Goal: Find specific page/section: Find specific page/section

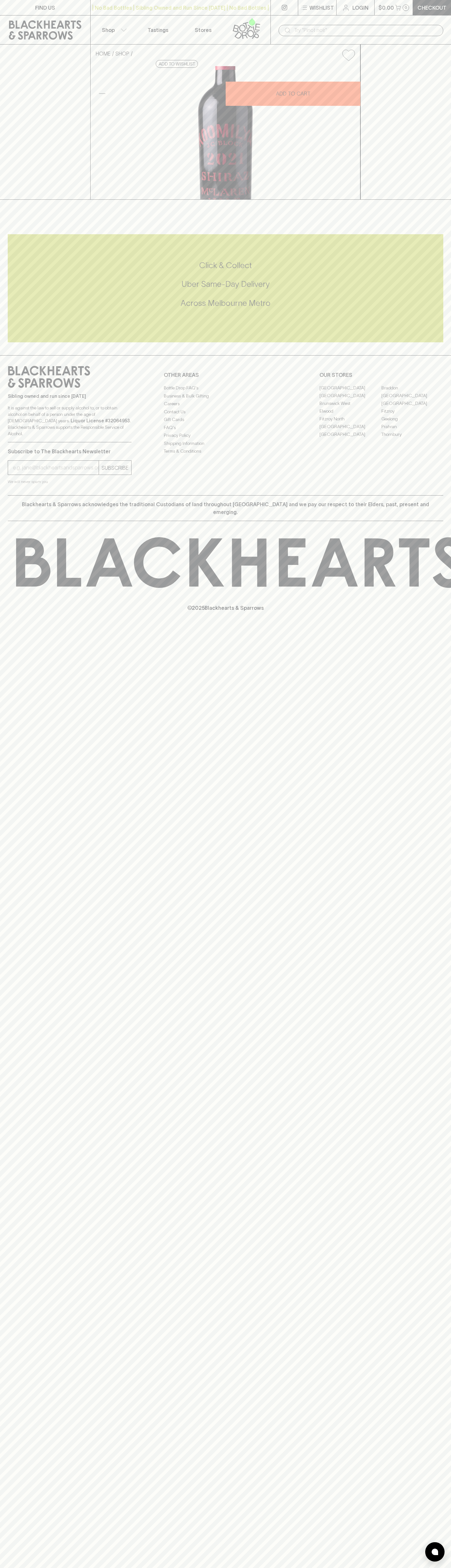
click at [350, 399] on link "[GEOGRAPHIC_DATA]" at bounding box center [349, 395] width 62 height 8
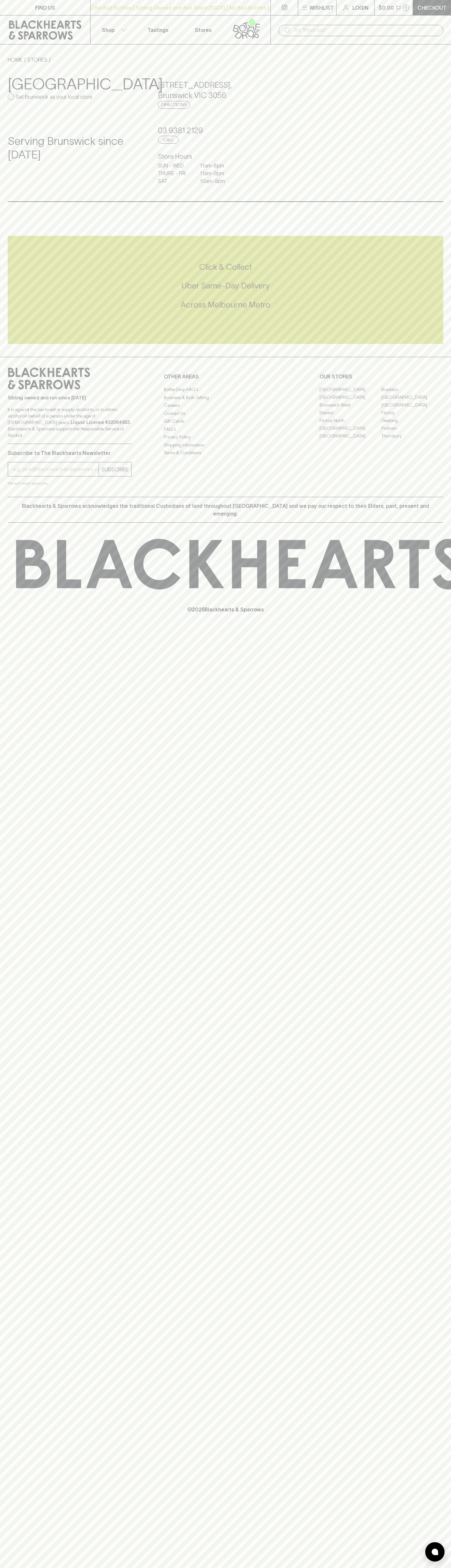
click at [412, 15] on div "​" at bounding box center [361, 29] width 180 height 29
click at [429, 277] on div "Click & Collect Uber Same-Day Delivery Across Melbourne Metro" at bounding box center [225, 285] width 436 height 48
click at [236, 1567] on html "FIND US | No Bad Bottles | Sibling Owned and Run Since 2006 | No Bad Bottles | …" at bounding box center [225, 784] width 451 height 1568
click at [30, 872] on div "FIND US | No Bad Bottles | Sibling Owned and Run Since 2006 | No Bad Bottles | …" at bounding box center [225, 784] width 451 height 1568
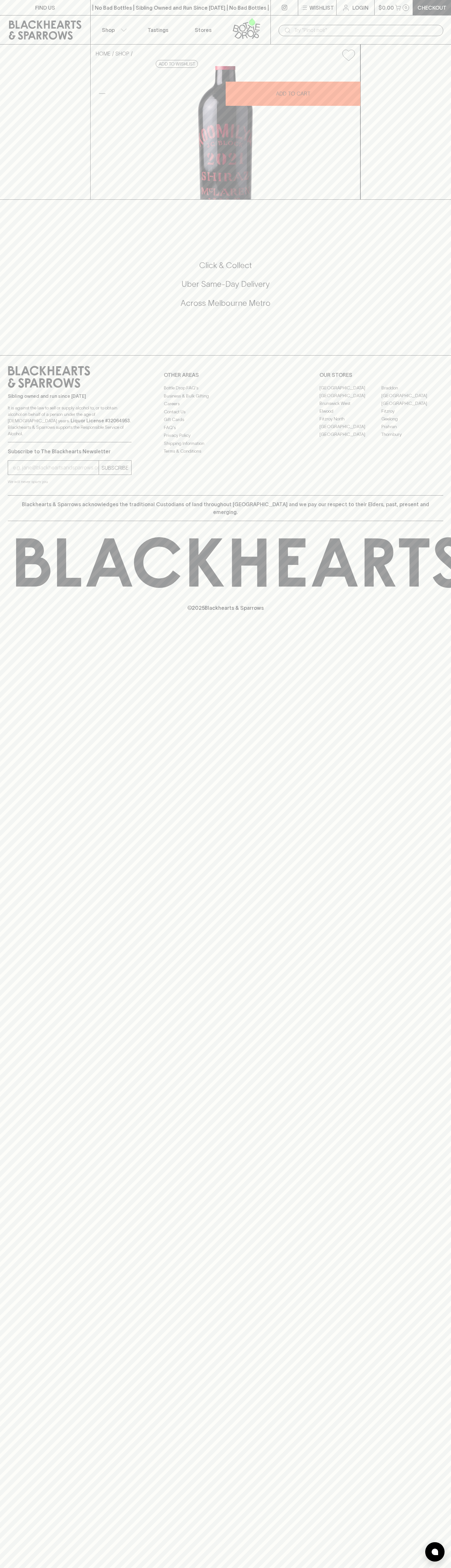
click at [350, 399] on link "[GEOGRAPHIC_DATA]" at bounding box center [349, 395] width 62 height 8
